Goal: Information Seeking & Learning: Learn about a topic

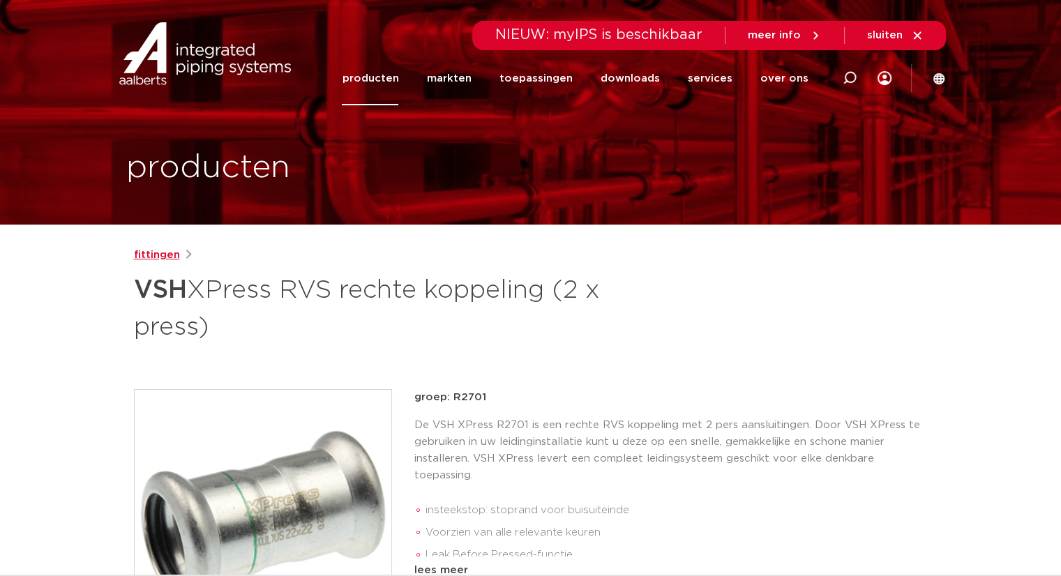
click at [157, 257] on link "fittingen" at bounding box center [157, 255] width 46 height 17
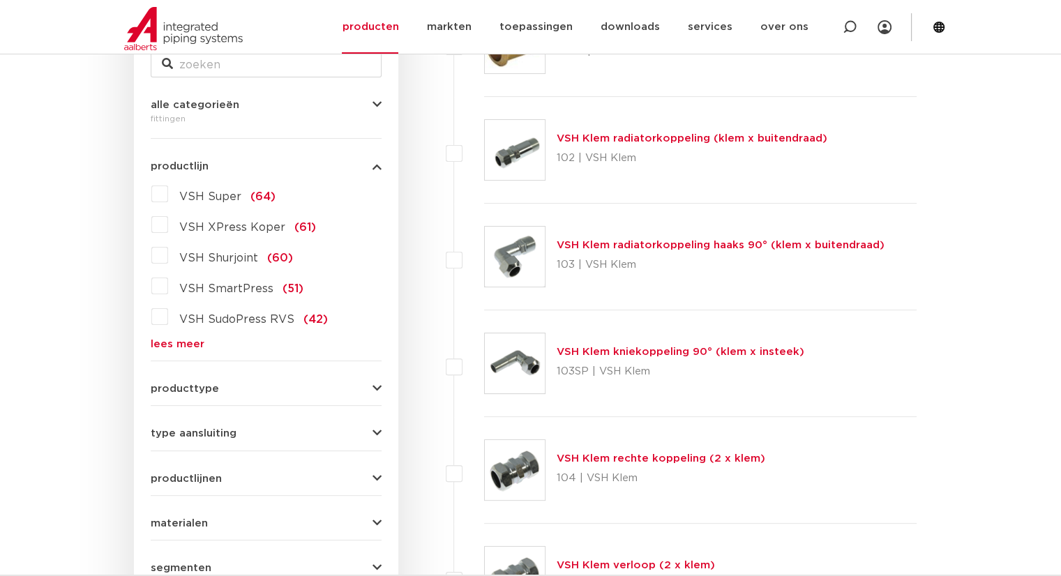
click at [166, 340] on link "lees meer" at bounding box center [266, 344] width 231 height 10
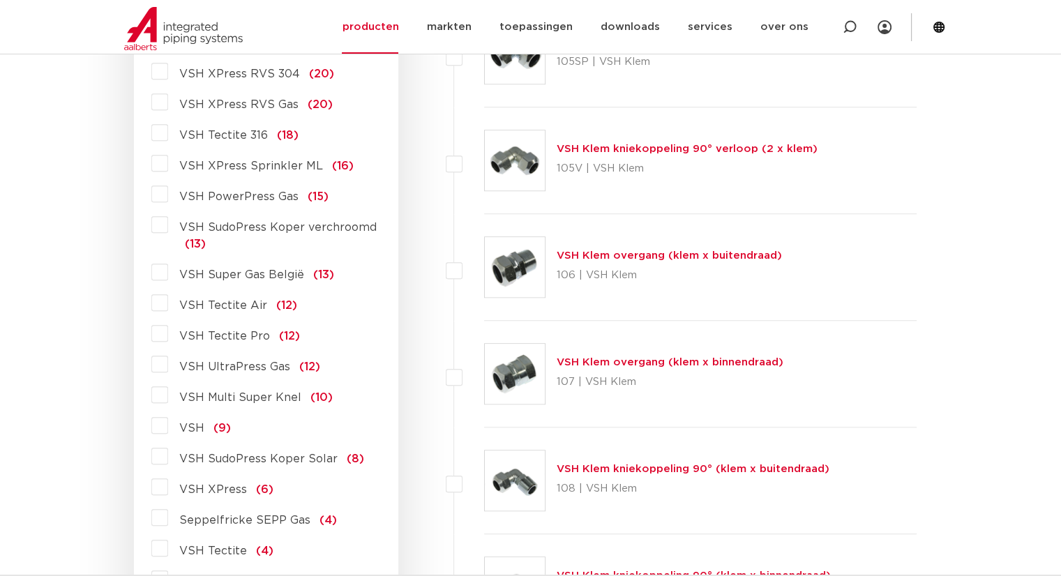
scroll to position [1079, 0]
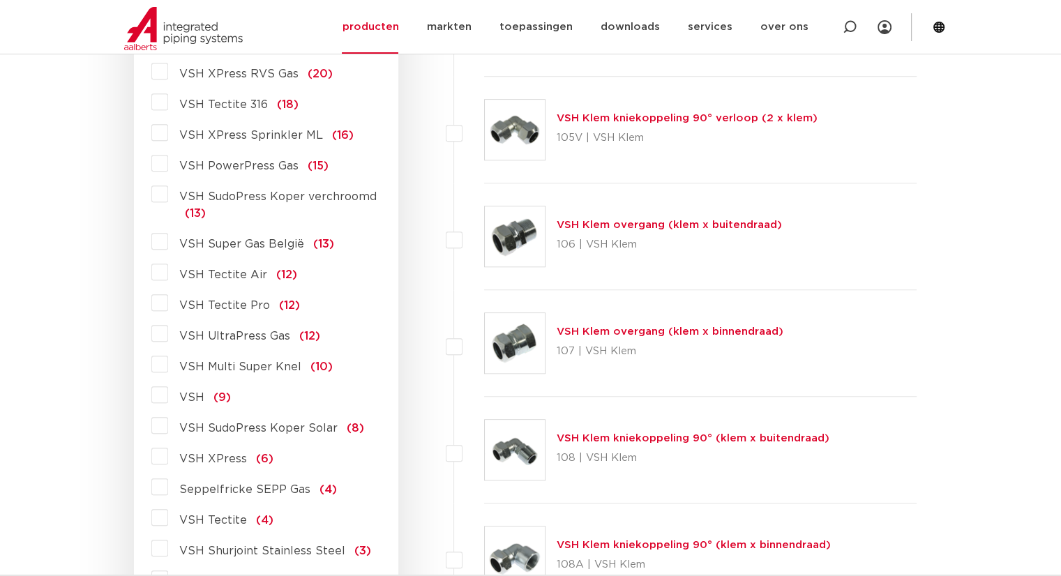
click at [168, 459] on label "VSH XPress (6)" at bounding box center [220, 456] width 105 height 22
click at [0, 0] on input "VSH XPress (6)" at bounding box center [0, 0] width 0 height 0
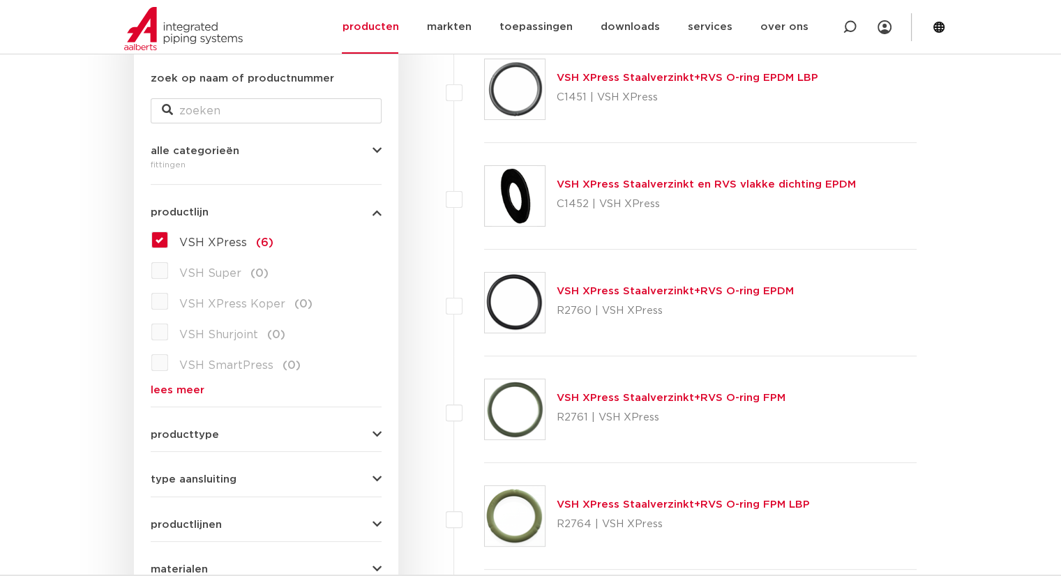
scroll to position [242, 0]
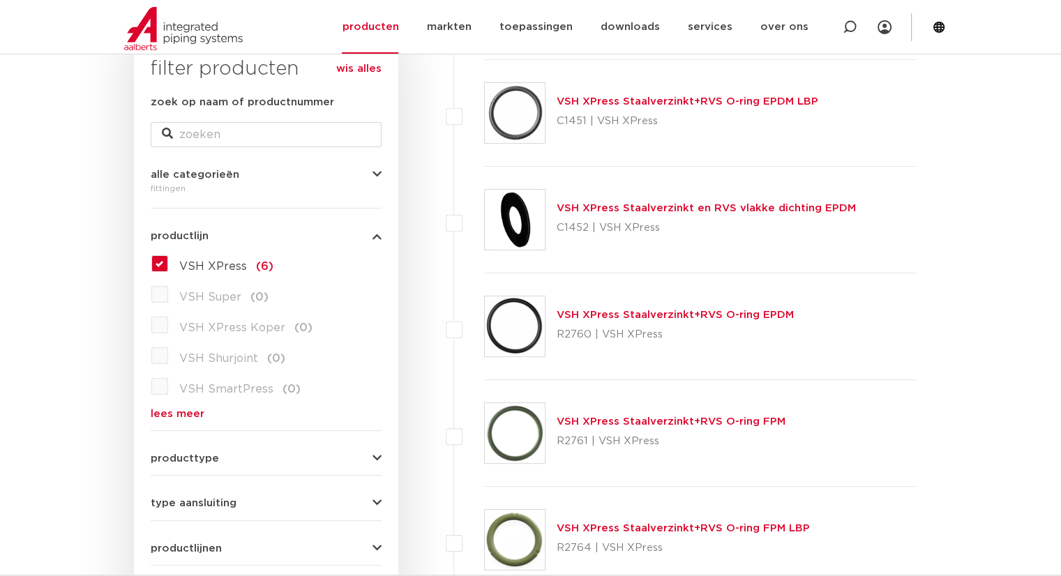
click at [168, 263] on label "VSH XPress (6)" at bounding box center [220, 263] width 105 height 22
click at [0, 0] on input "VSH XPress (6)" at bounding box center [0, 0] width 0 height 0
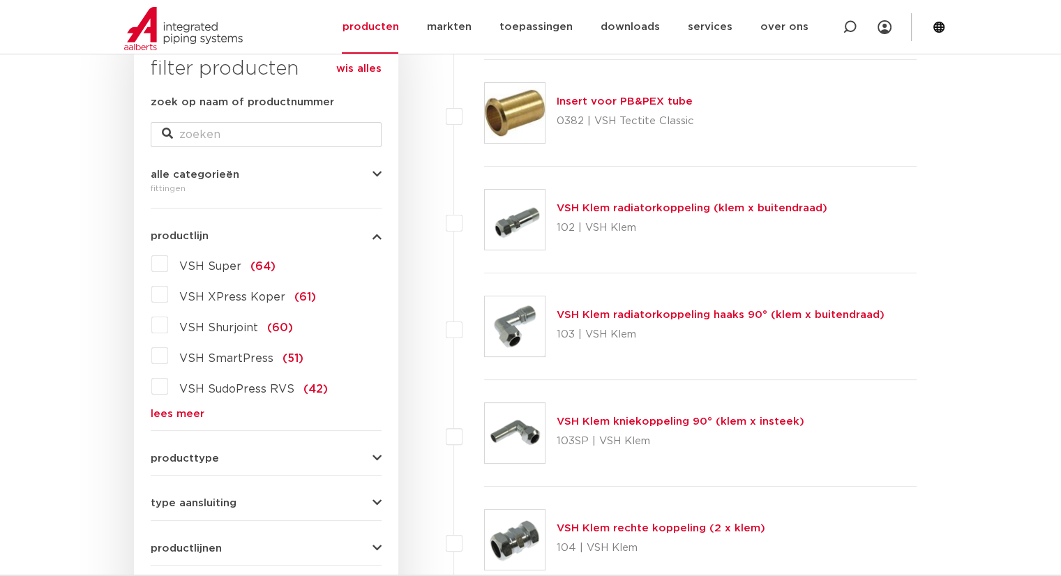
click at [168, 411] on link "lees meer" at bounding box center [266, 414] width 231 height 10
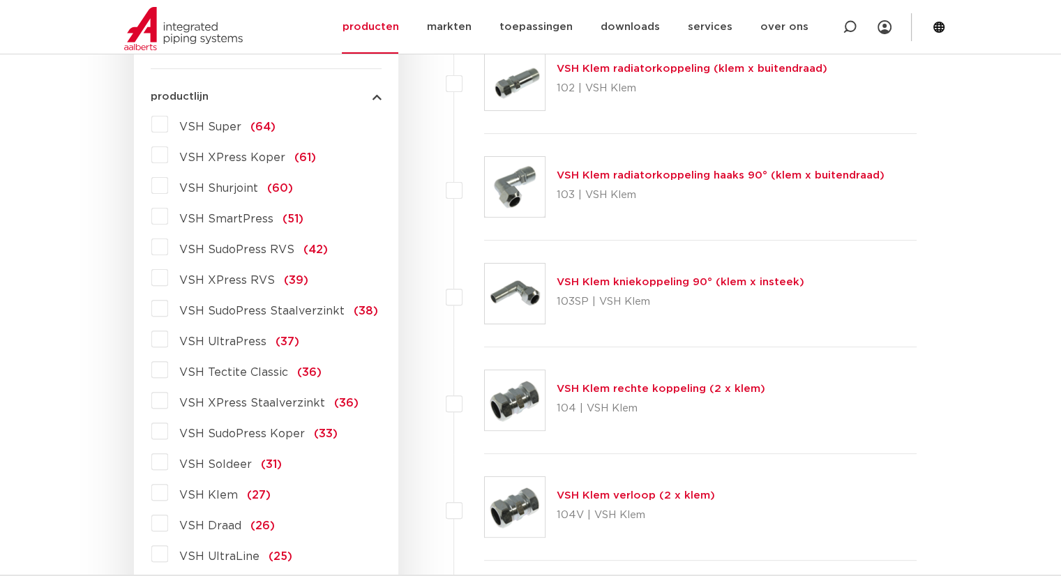
scroll to position [451, 0]
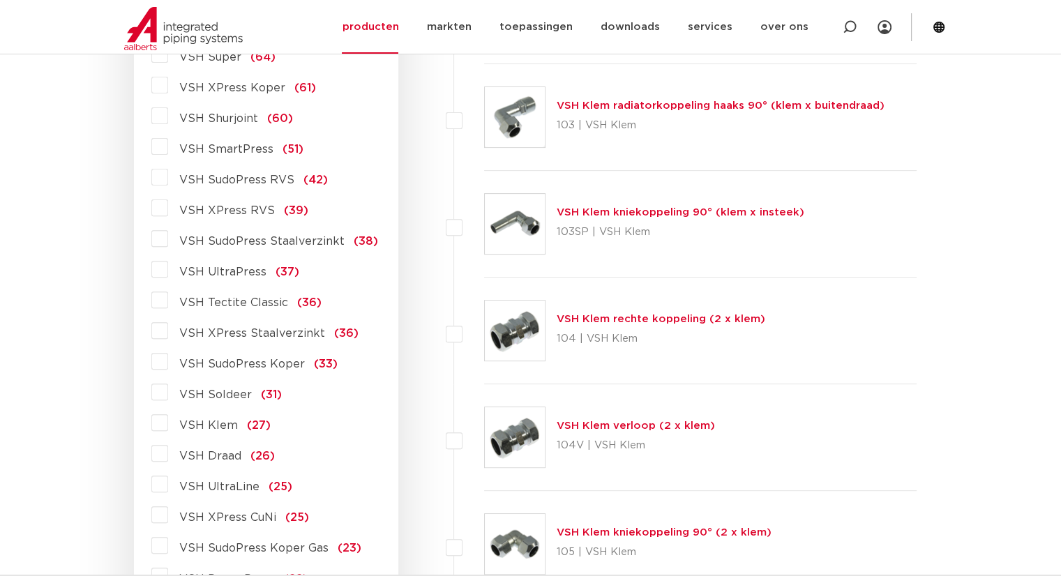
click at [168, 332] on label "VSH XPress Staalverzinkt (36)" at bounding box center [263, 330] width 190 height 22
click at [0, 0] on input "VSH XPress Staalverzinkt (36)" at bounding box center [0, 0] width 0 height 0
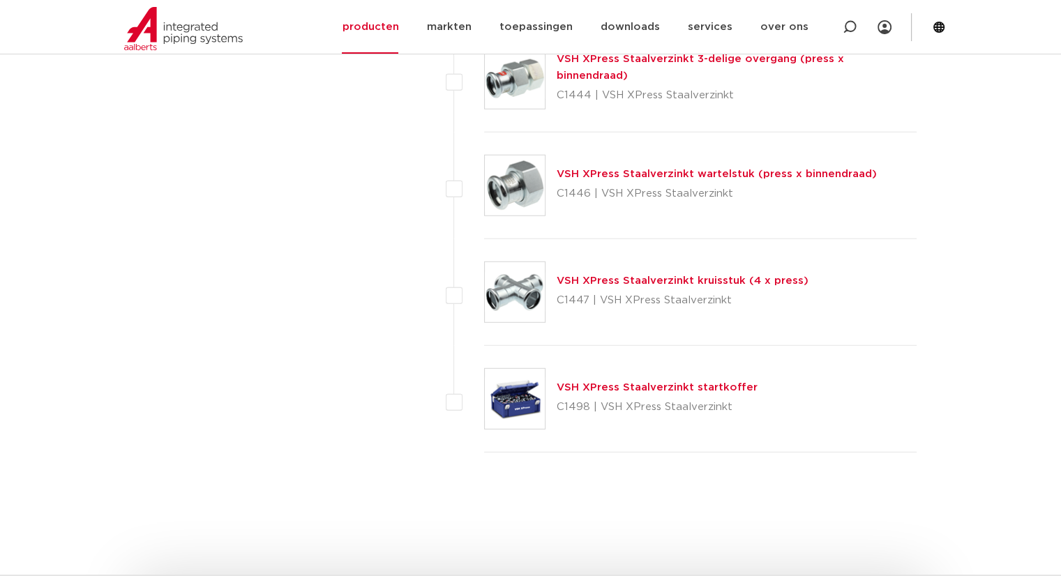
scroll to position [3590, 0]
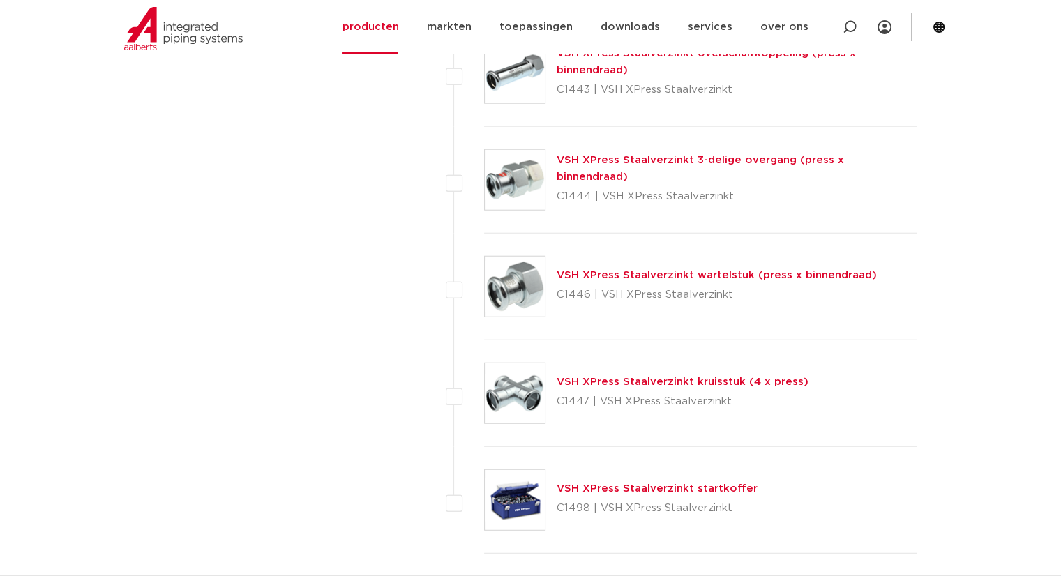
click at [650, 270] on link "VSH XPress Staalverzinkt wartelstuk (press x binnendraad)" at bounding box center [717, 275] width 320 height 10
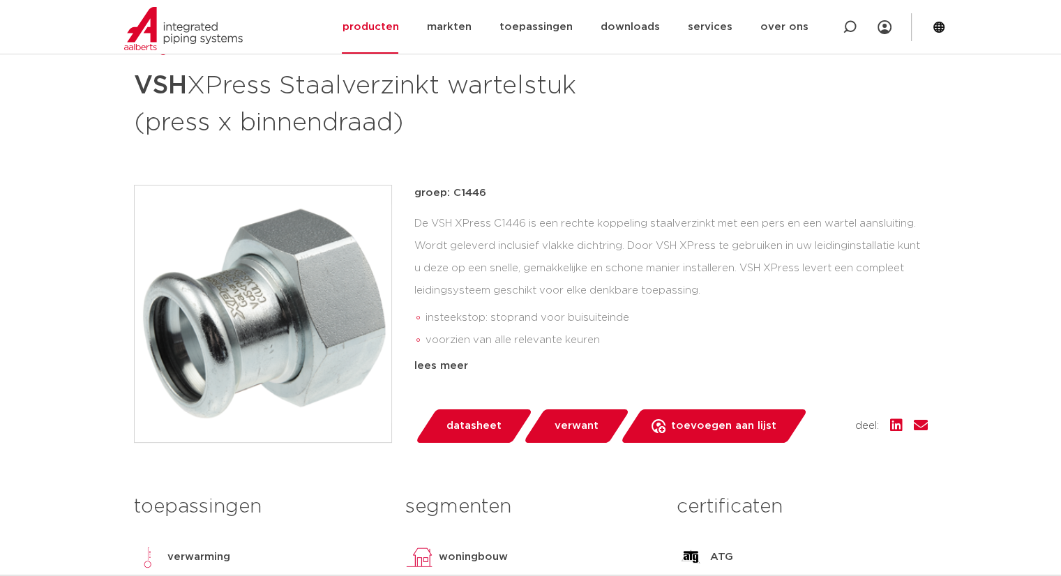
scroll to position [70, 0]
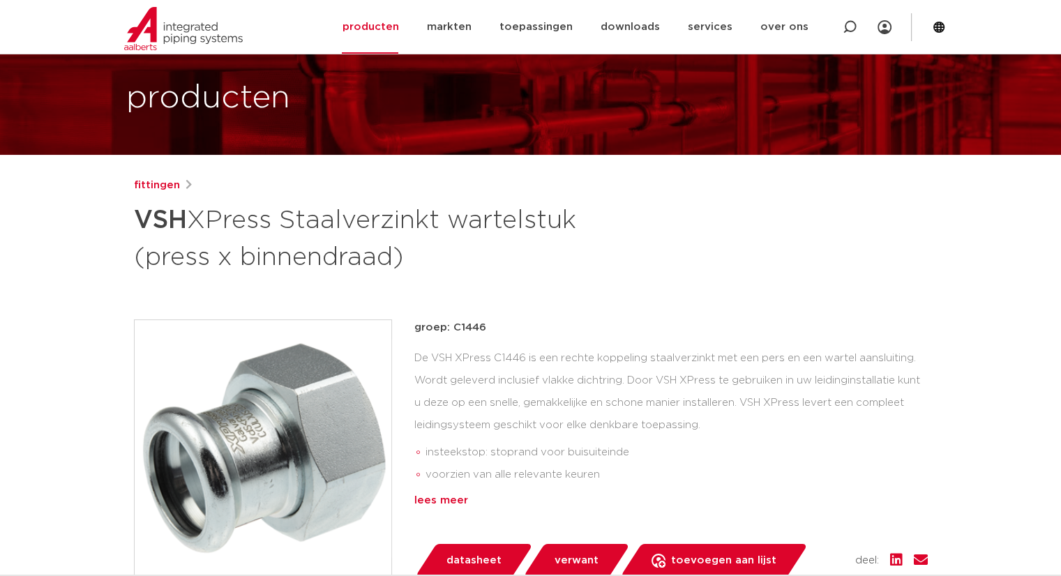
click at [447, 503] on div "lees meer" at bounding box center [670, 500] width 513 height 17
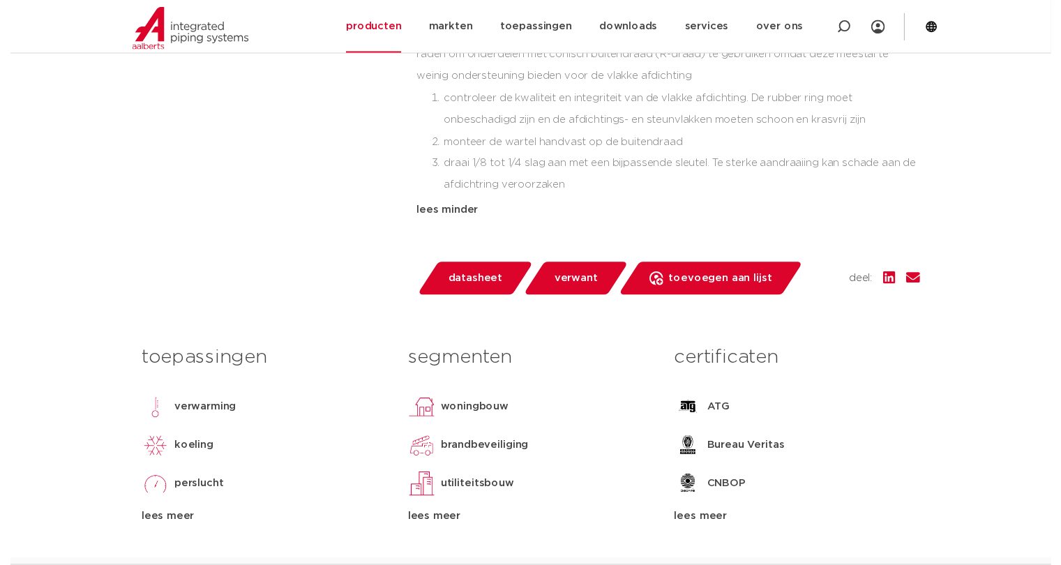
scroll to position [628, 0]
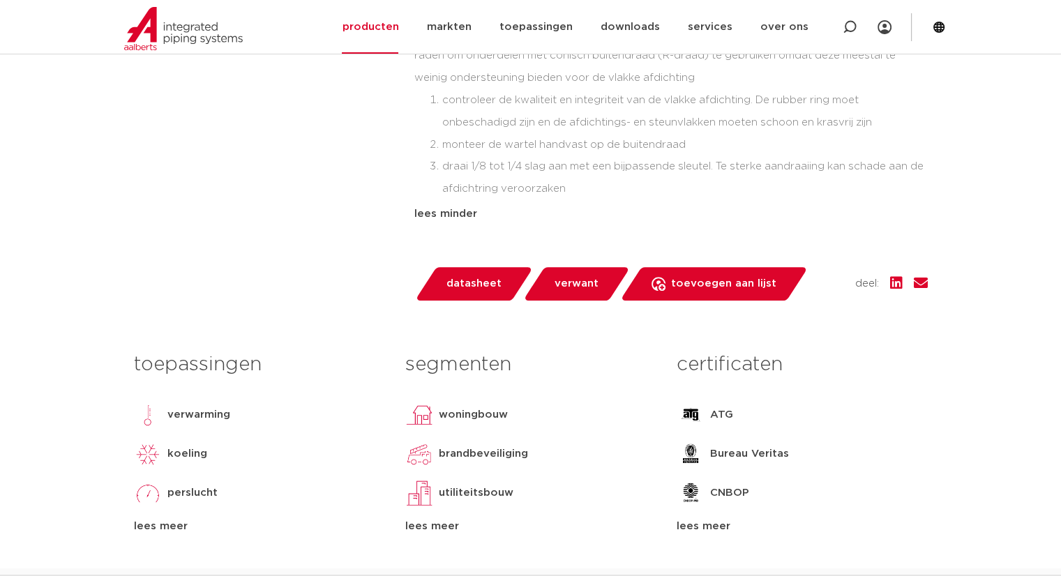
click at [471, 282] on span "datasheet" at bounding box center [473, 284] width 55 height 22
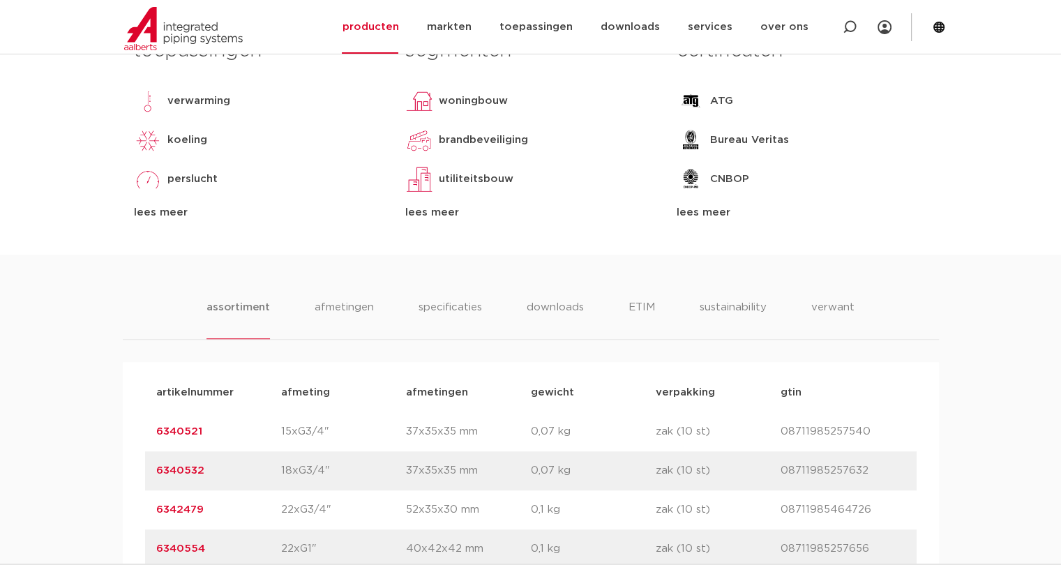
scroll to position [976, 0]
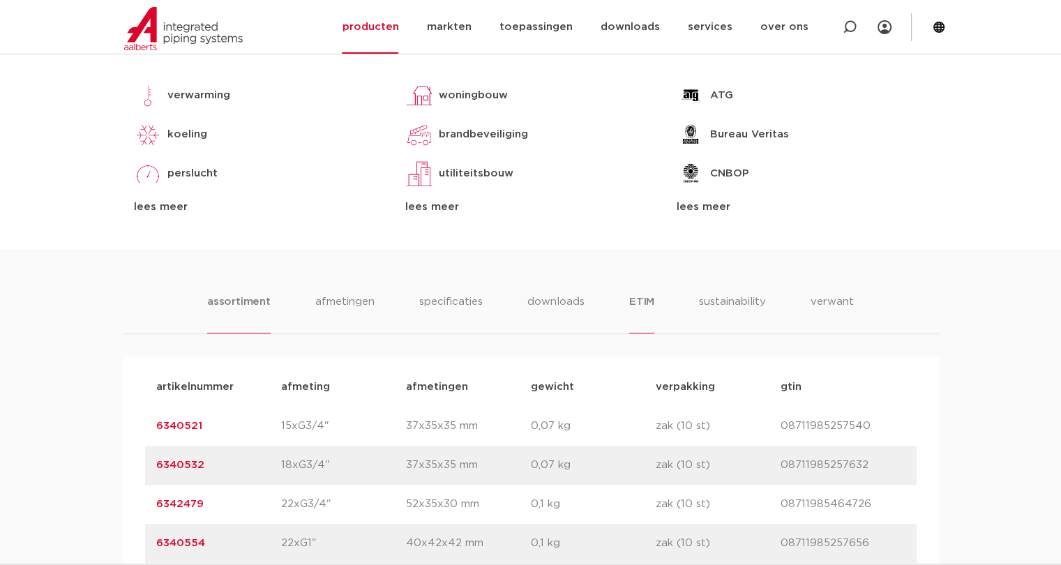
click at [629, 301] on li "ETIM" at bounding box center [641, 314] width 25 height 40
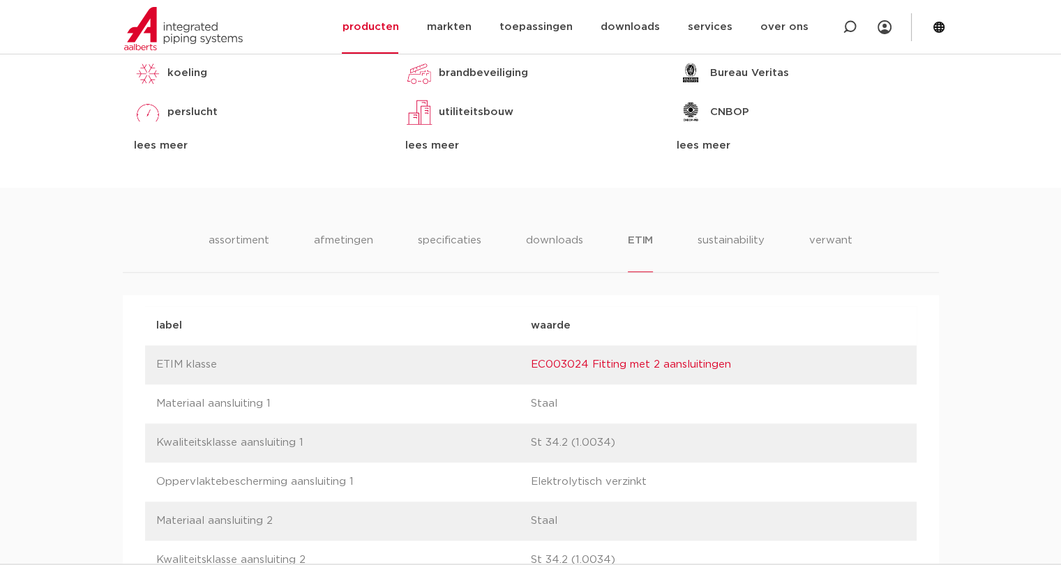
scroll to position [1046, 0]
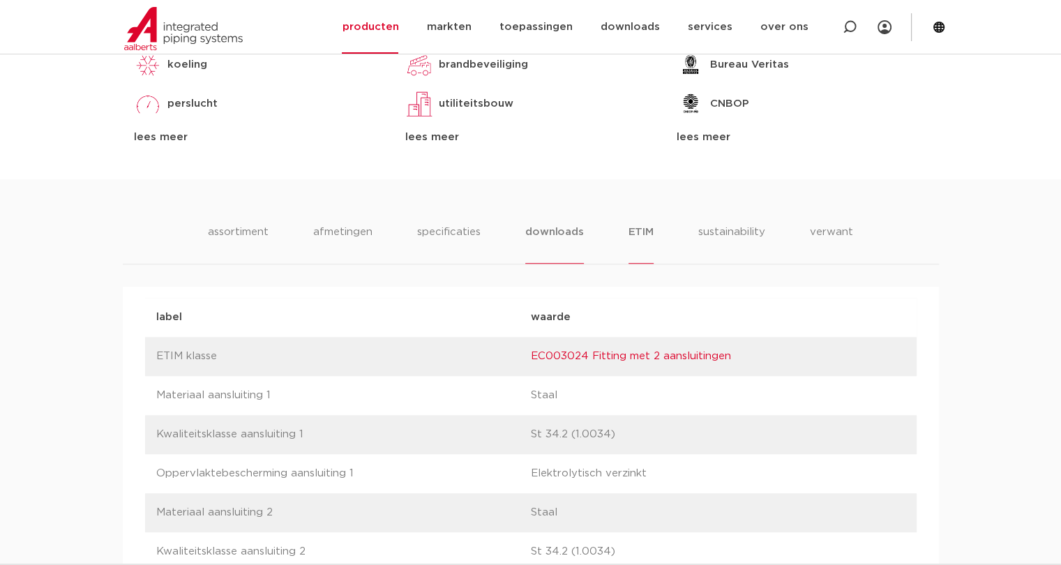
click at [554, 235] on li "downloads" at bounding box center [554, 244] width 58 height 40
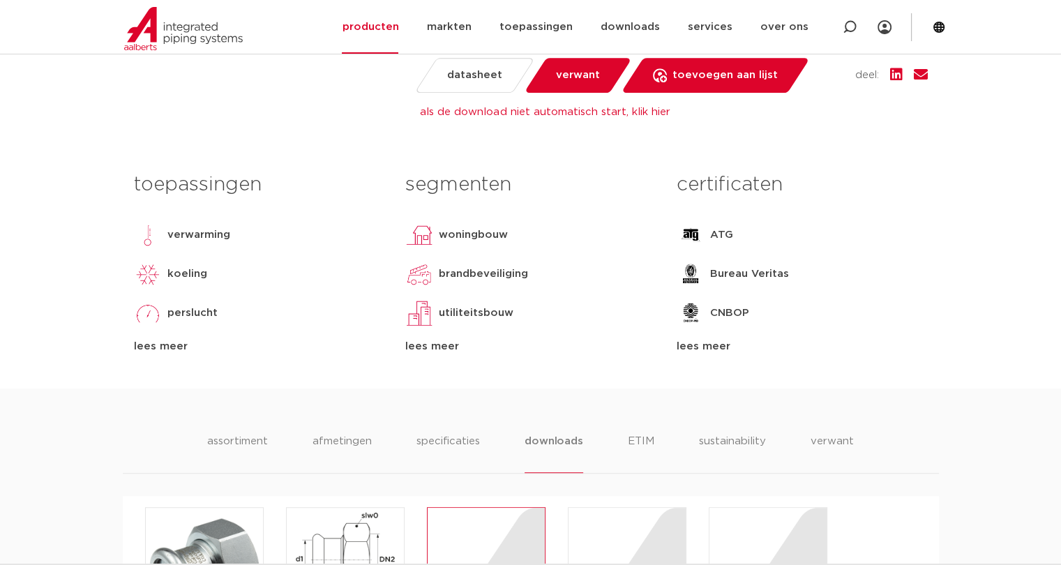
scroll to position [837, 0]
click at [458, 441] on li "specificaties" at bounding box center [448, 453] width 67 height 40
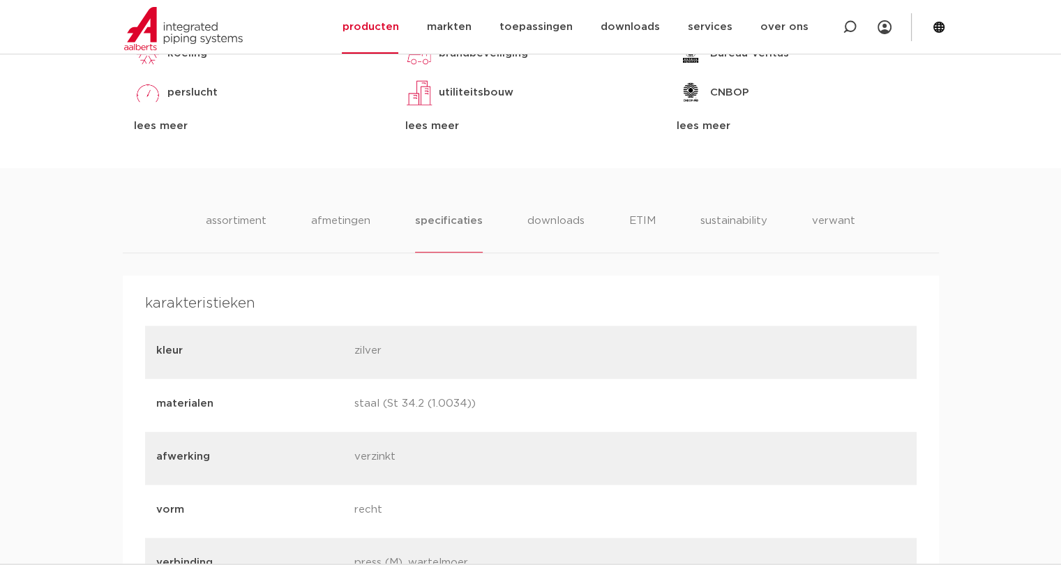
scroll to position [907, 0]
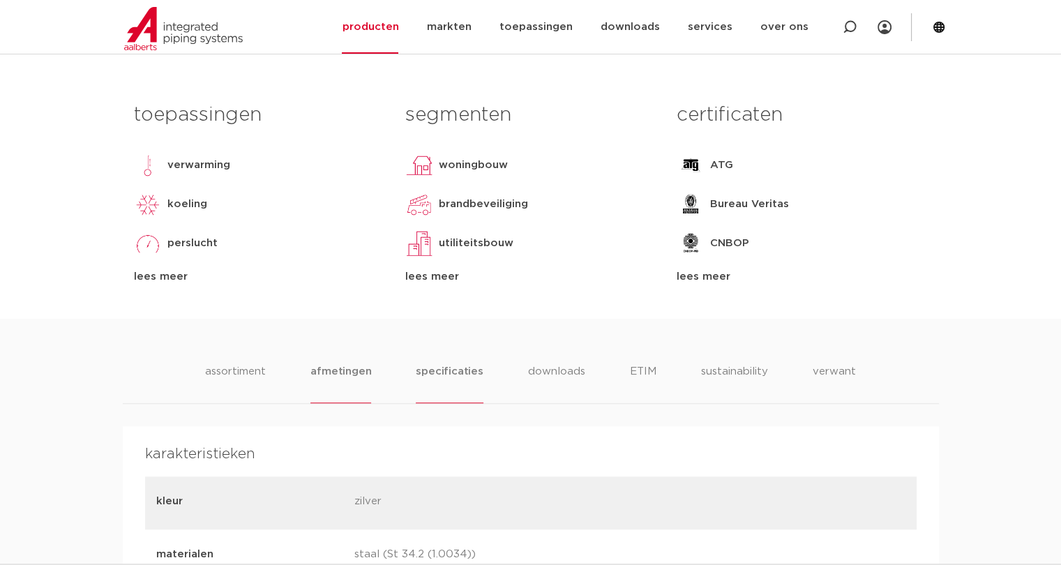
click at [337, 376] on li "afmetingen" at bounding box center [340, 383] width 61 height 40
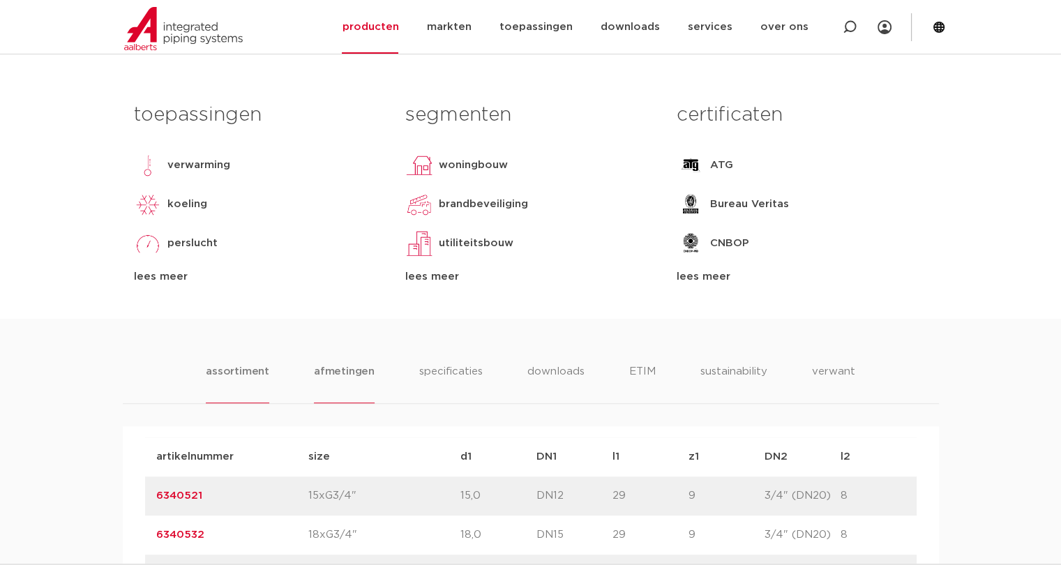
click at [239, 376] on li "assortiment" at bounding box center [237, 383] width 63 height 40
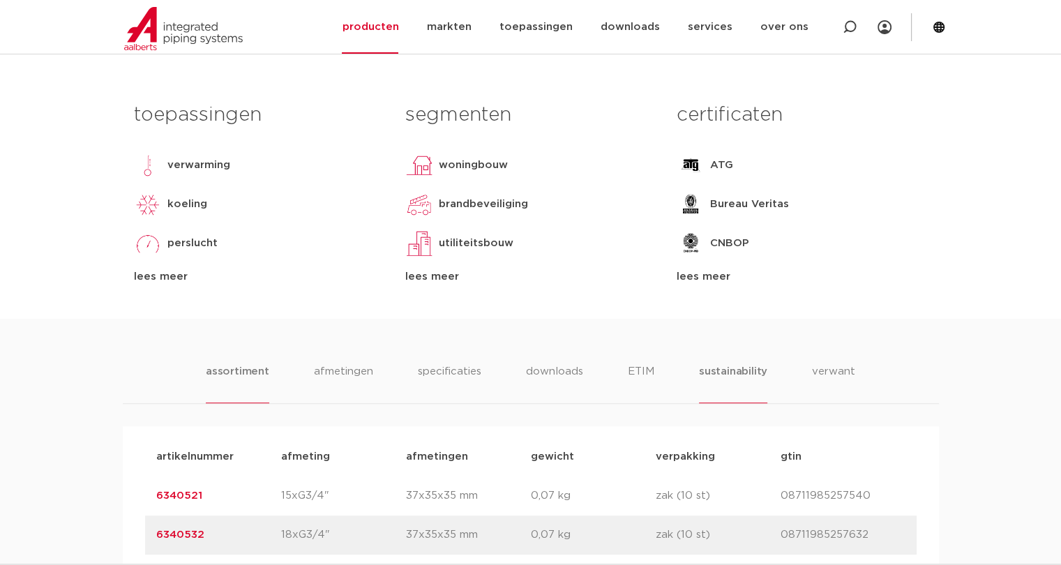
click at [742, 372] on li "sustainability" at bounding box center [733, 383] width 68 height 40
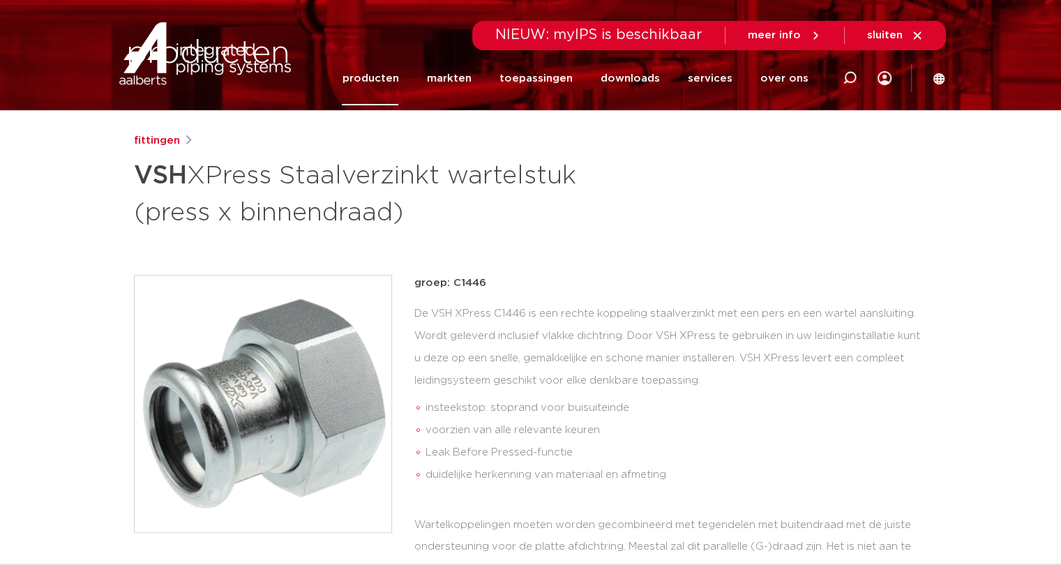
scroll to position [0, 0]
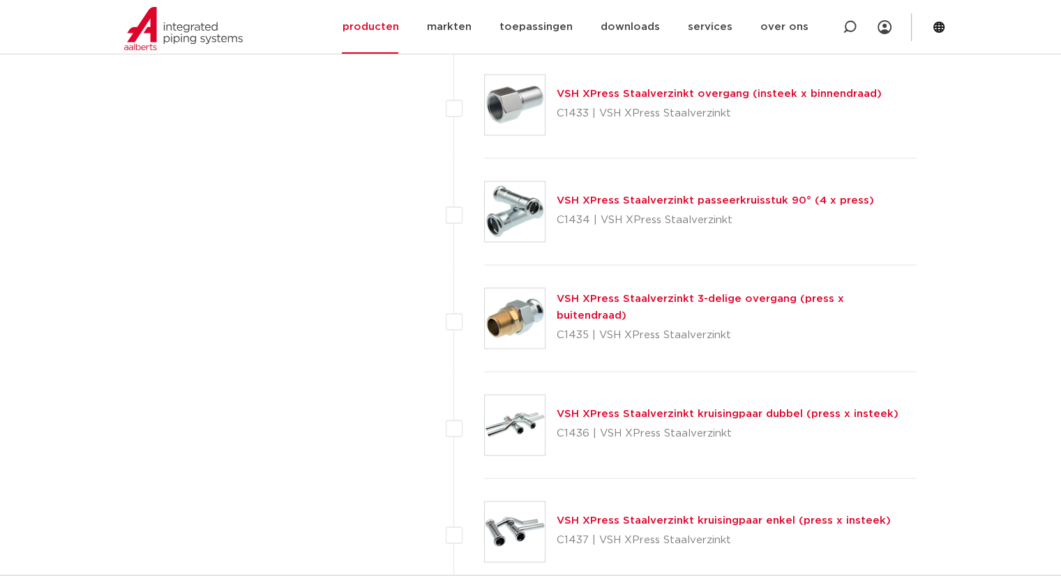
scroll to position [2680, 0]
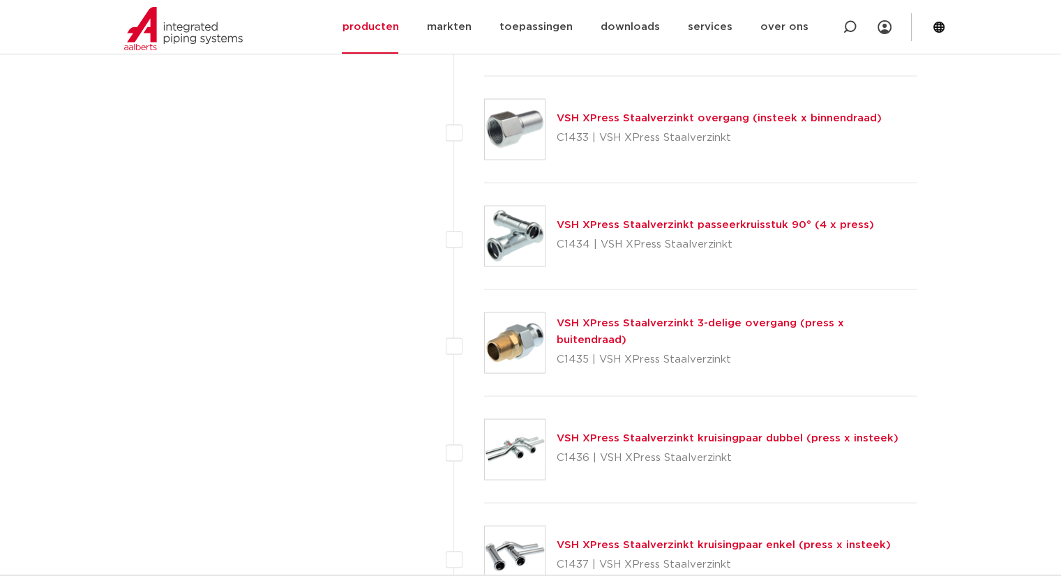
click at [620, 330] on link "VSH XPress Staalverzinkt 3-delige overgang (press x buitendraad)" at bounding box center [700, 331] width 287 height 27
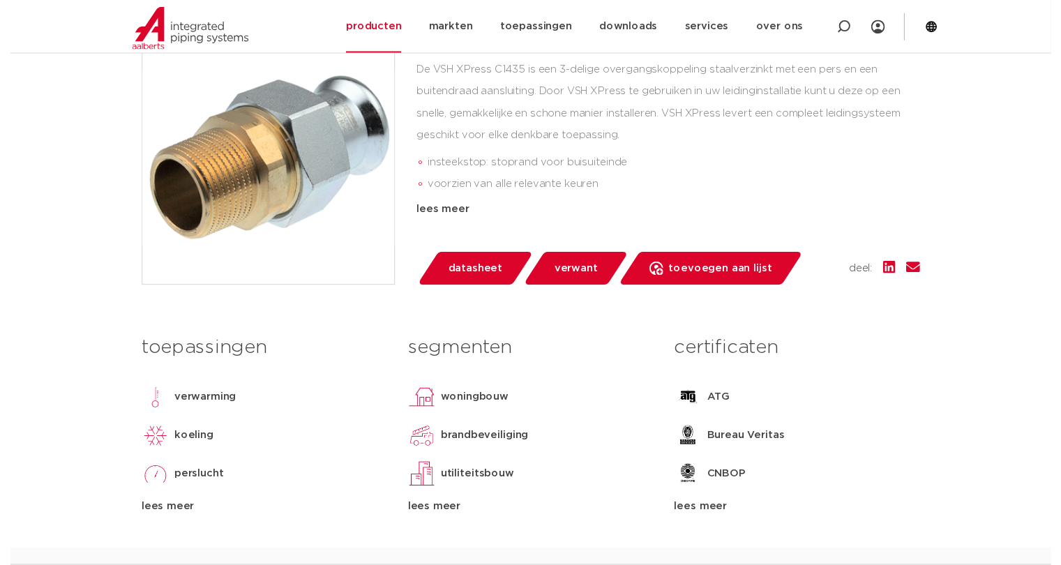
scroll to position [349, 0]
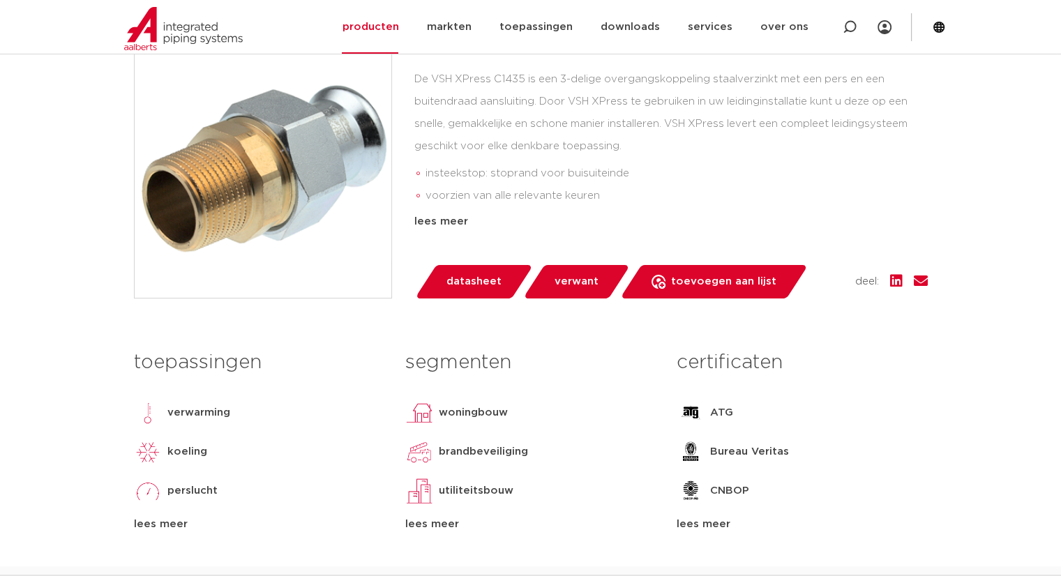
click at [473, 285] on span "datasheet" at bounding box center [473, 282] width 55 height 22
